Goal: Information Seeking & Learning: Learn about a topic

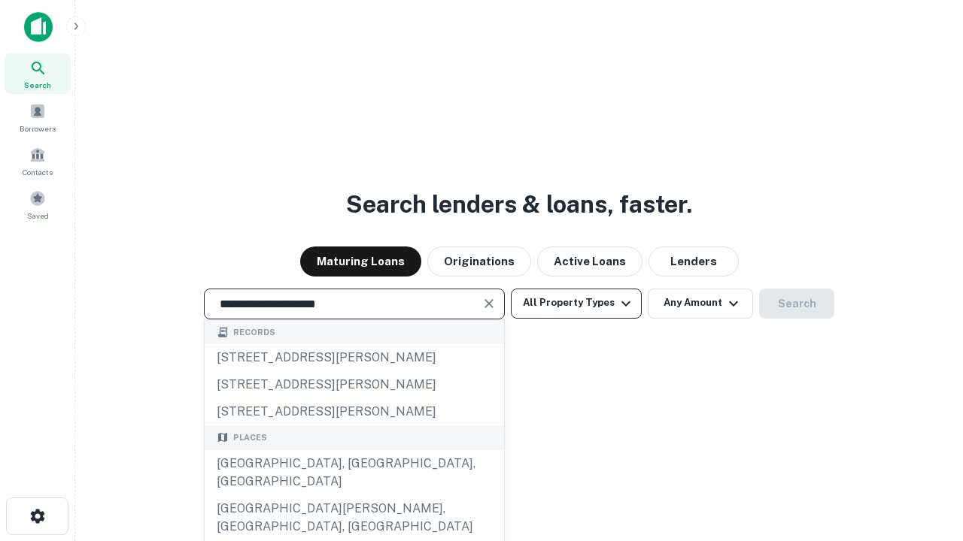
click at [353, 496] on div "[GEOGRAPHIC_DATA], [GEOGRAPHIC_DATA], [GEOGRAPHIC_DATA]" at bounding box center [354, 472] width 299 height 45
click at [576, 303] on button "All Property Types" at bounding box center [576, 304] width 131 height 30
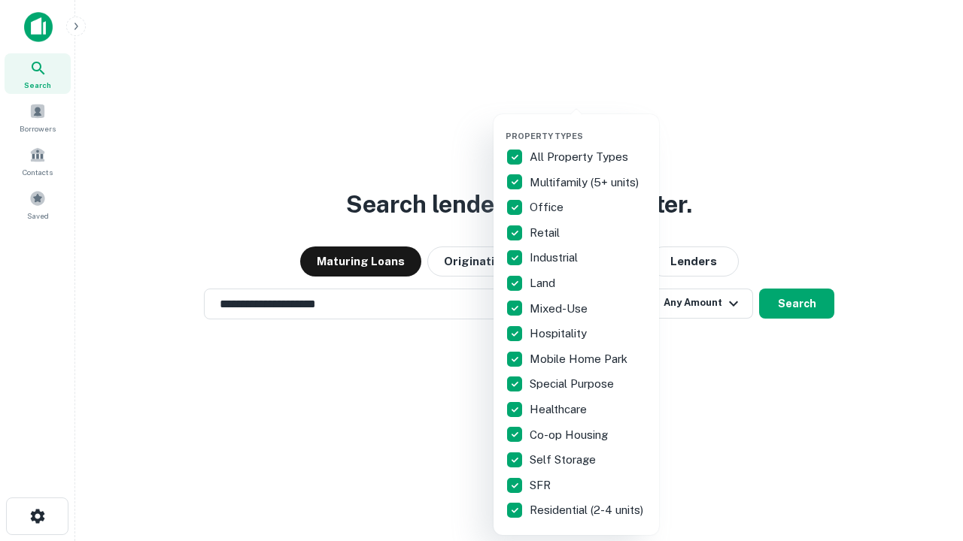
type input "**********"
click at [588, 126] on button "button" at bounding box center [587, 126] width 165 height 1
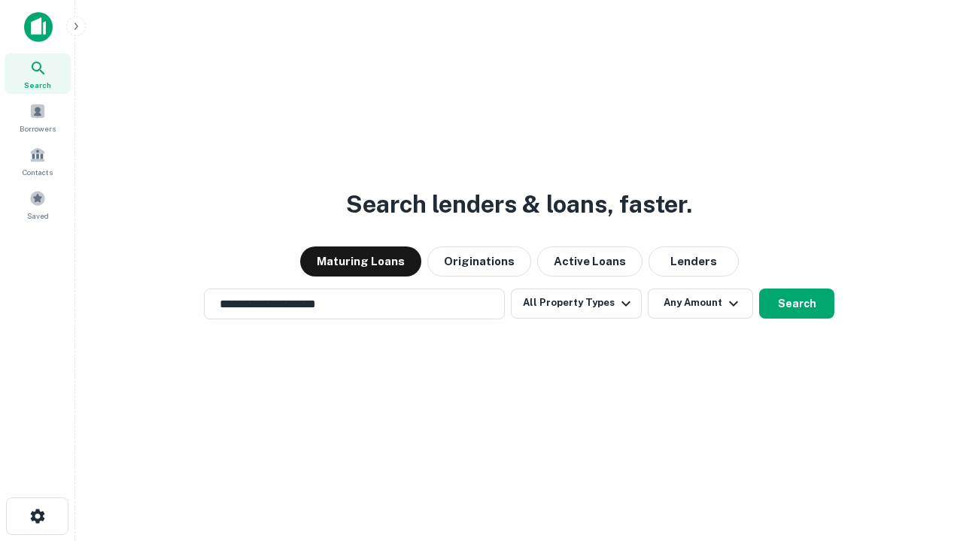
scroll to position [23, 0]
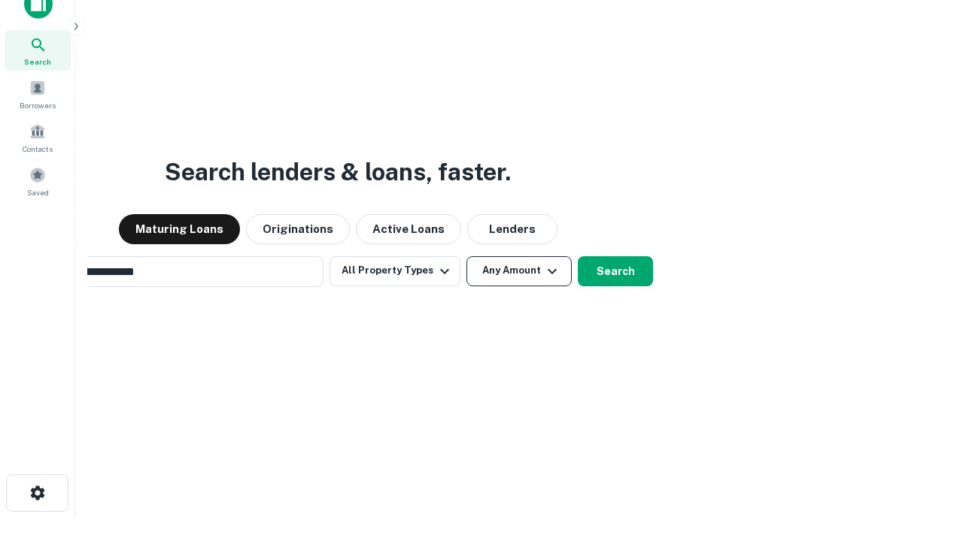
click at [466, 256] on button "Any Amount" at bounding box center [518, 271] width 105 height 30
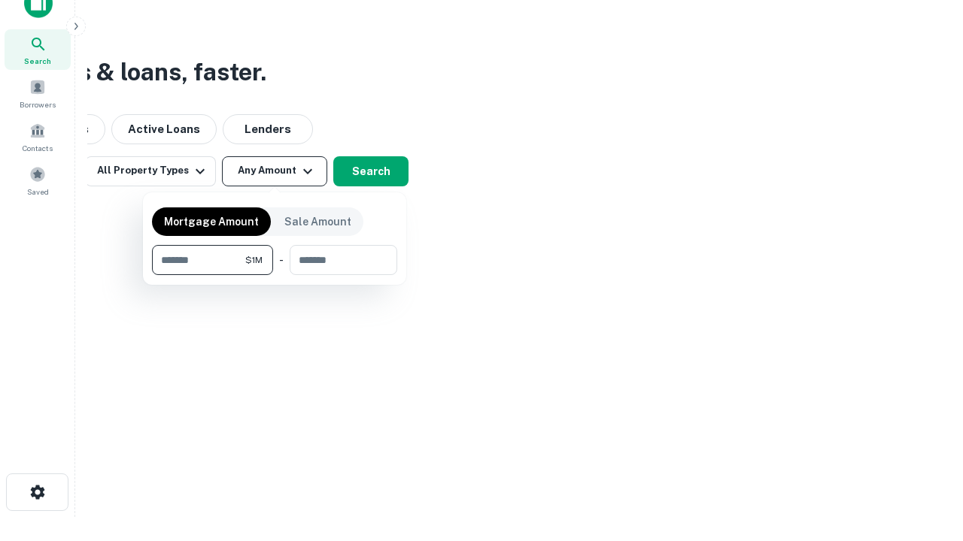
type input "*******"
click at [274, 275] on button "button" at bounding box center [274, 275] width 245 height 1
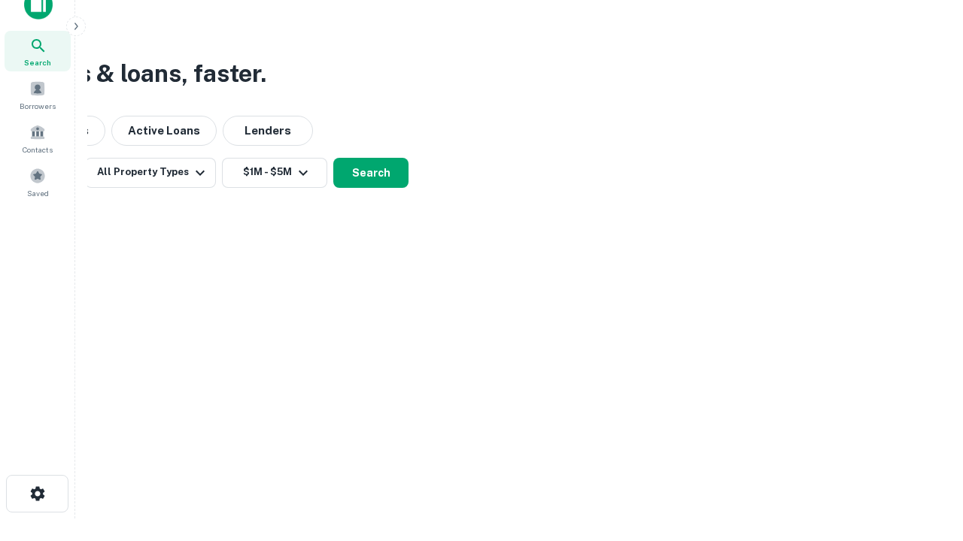
scroll to position [9, 277]
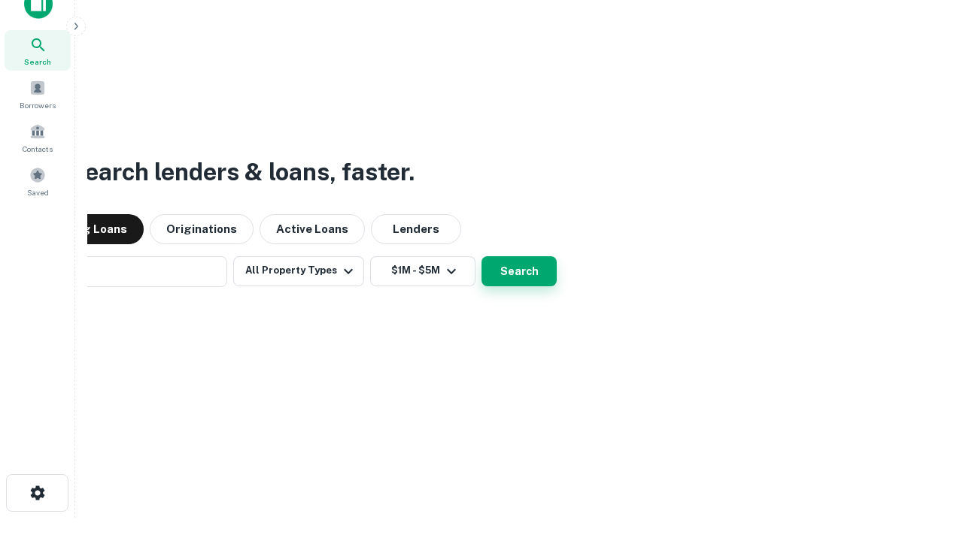
click at [481, 256] on button "Search" at bounding box center [518, 271] width 75 height 30
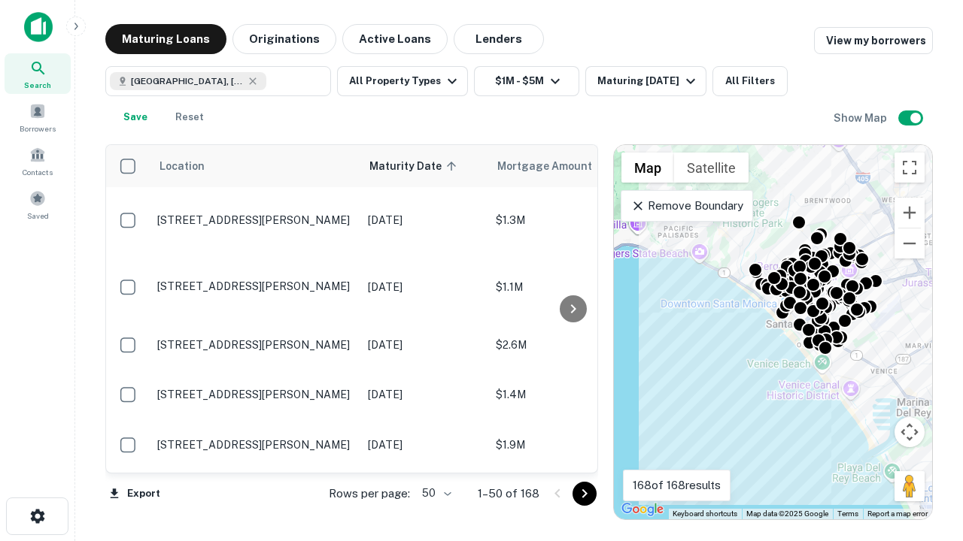
click at [434, 493] on body "Search Borrowers Contacts Saved Maturing Loans Originations Active Loans Lender…" at bounding box center [481, 270] width 963 height 541
click at [435, 456] on li "25" at bounding box center [435, 455] width 44 height 27
